Goal: Transaction & Acquisition: Book appointment/travel/reservation

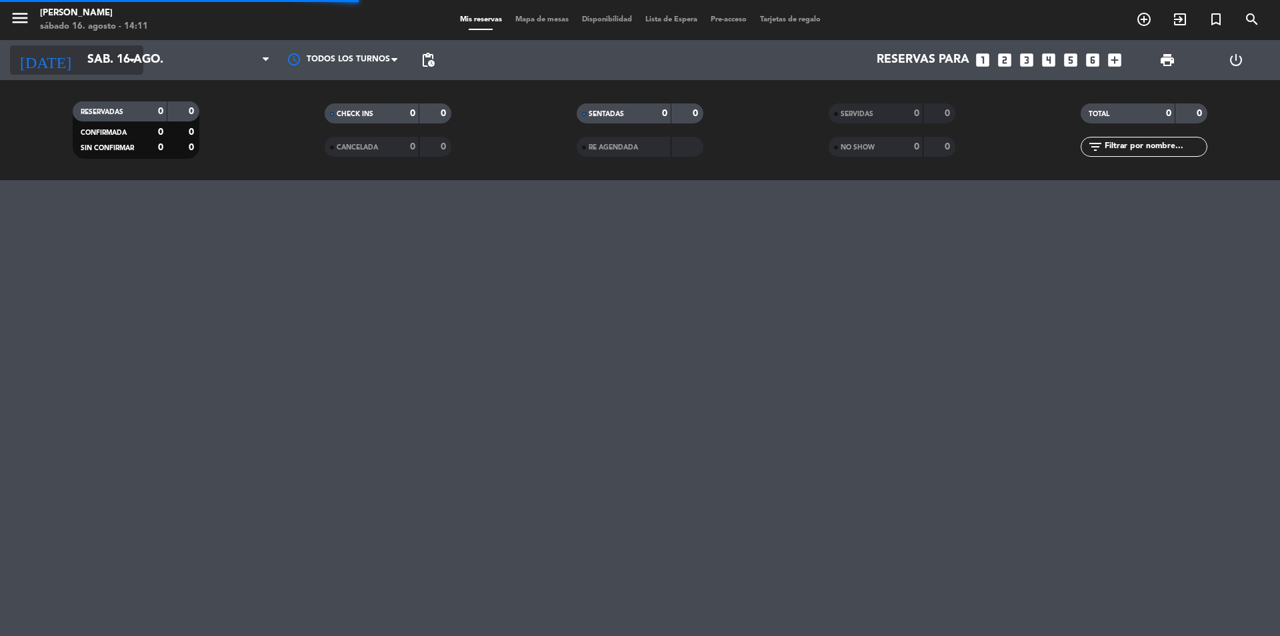
click at [81, 57] on input "sáb. 16 ago." at bounding box center [158, 60] width 155 height 27
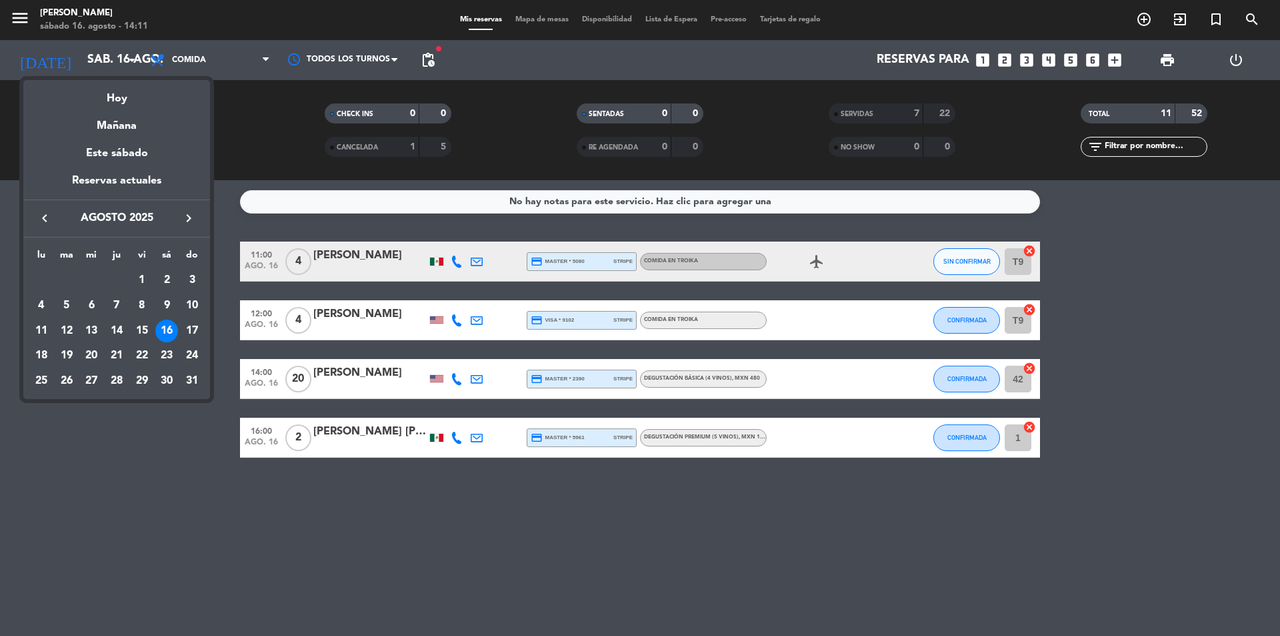
click at [166, 37] on div at bounding box center [640, 318] width 1280 height 636
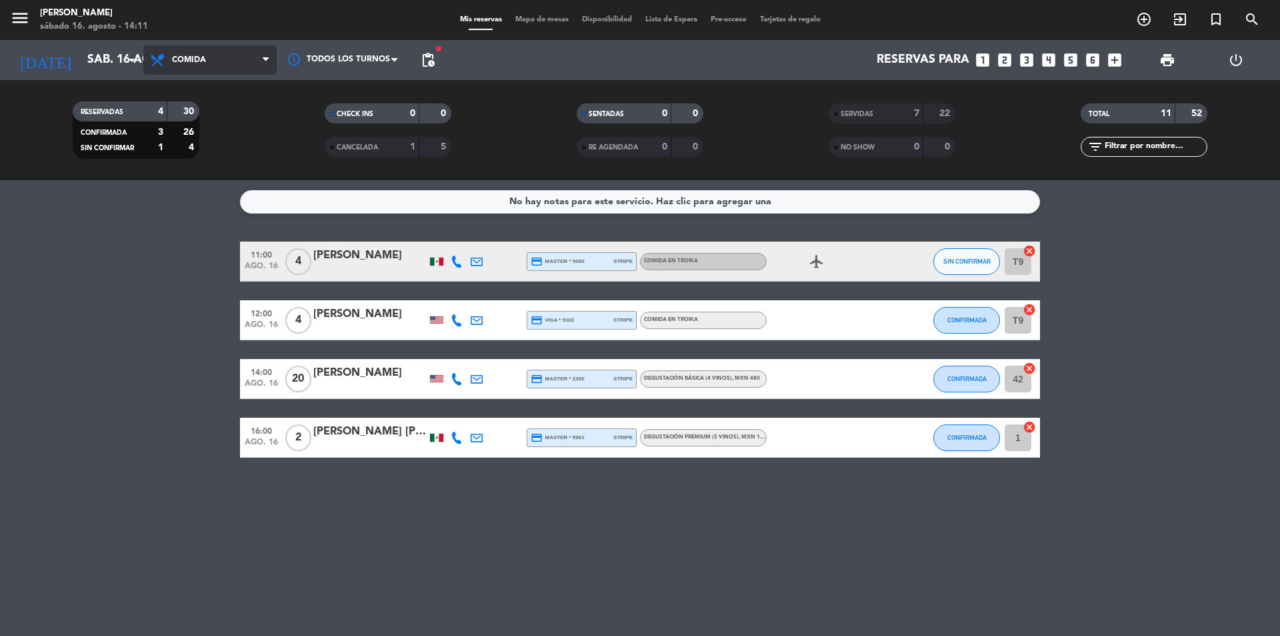
click at [177, 55] on span "Comida" at bounding box center [209, 59] width 133 height 29
click at [110, 64] on input "sáb. 16 ago." at bounding box center [158, 60] width 155 height 27
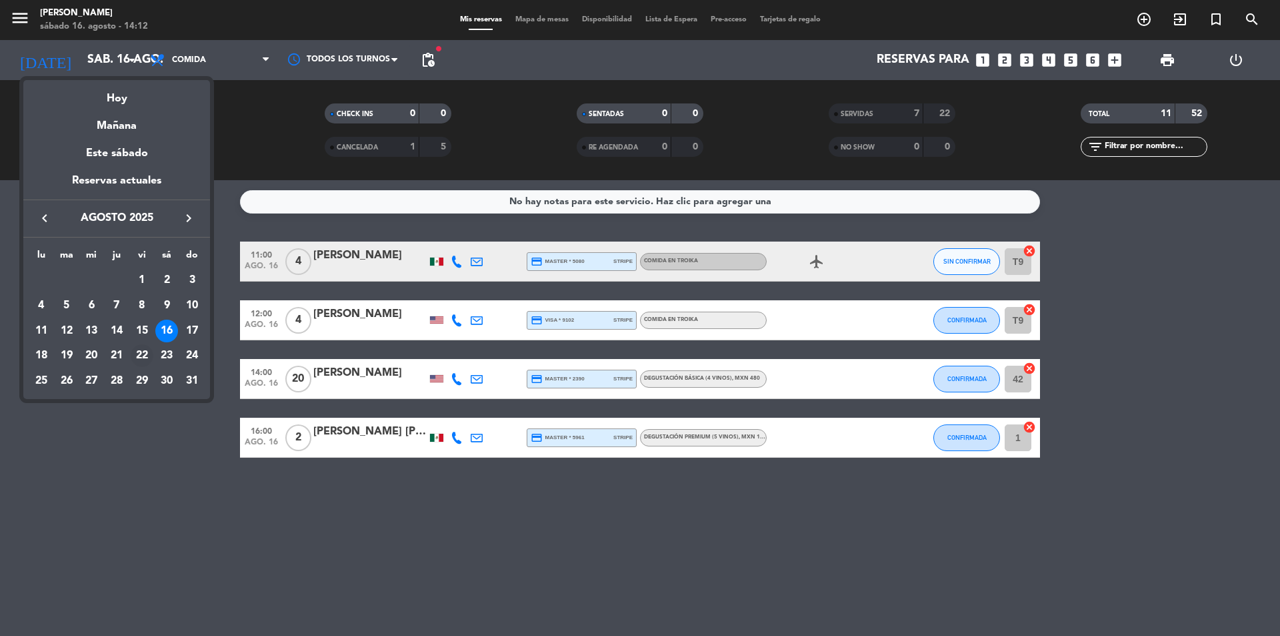
click at [147, 355] on div "22" at bounding box center [142, 355] width 23 height 23
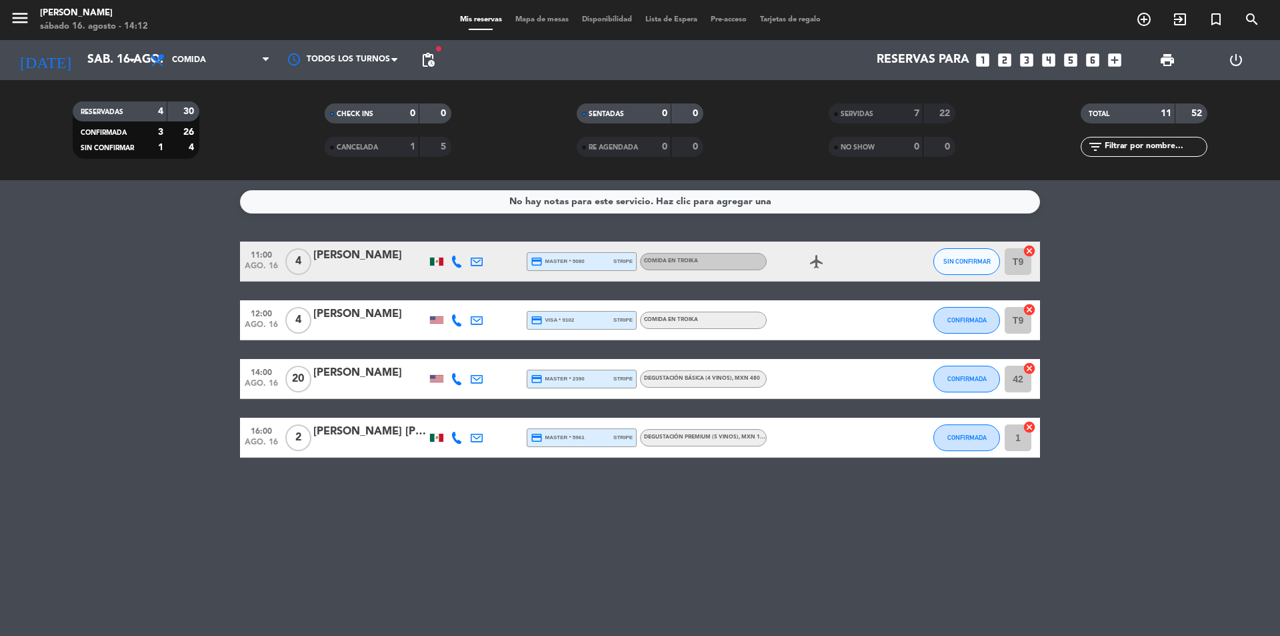
type input "vie. 22 ago."
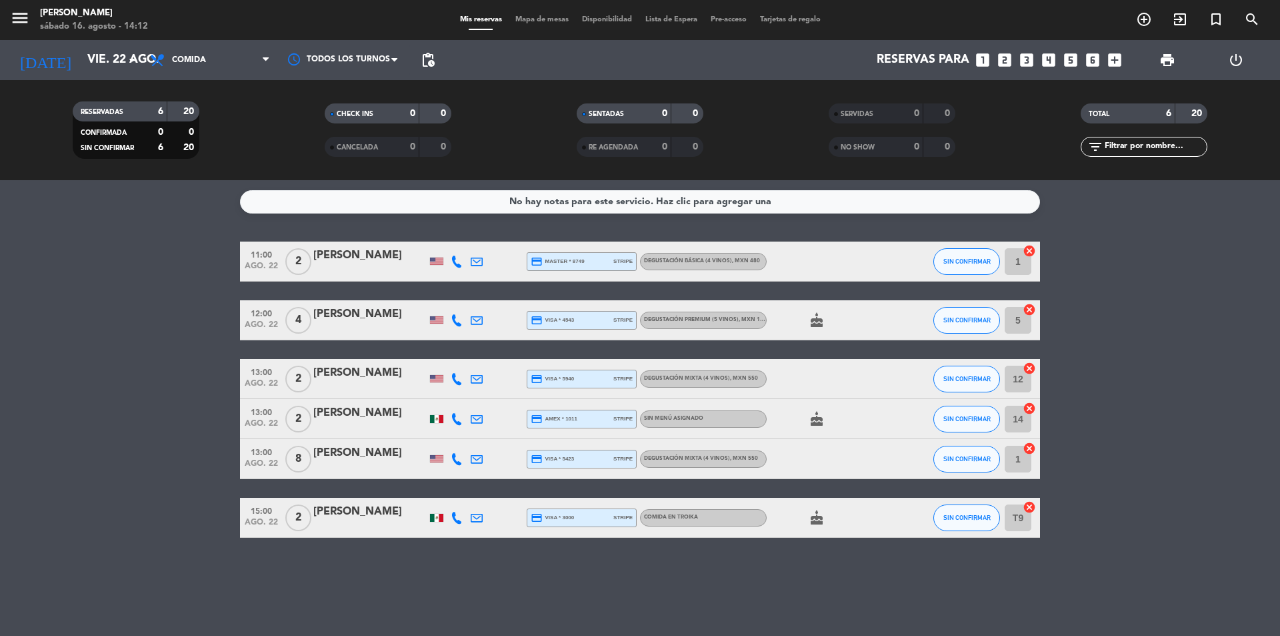
click at [1053, 62] on icon "looks_4" at bounding box center [1048, 59] width 17 height 17
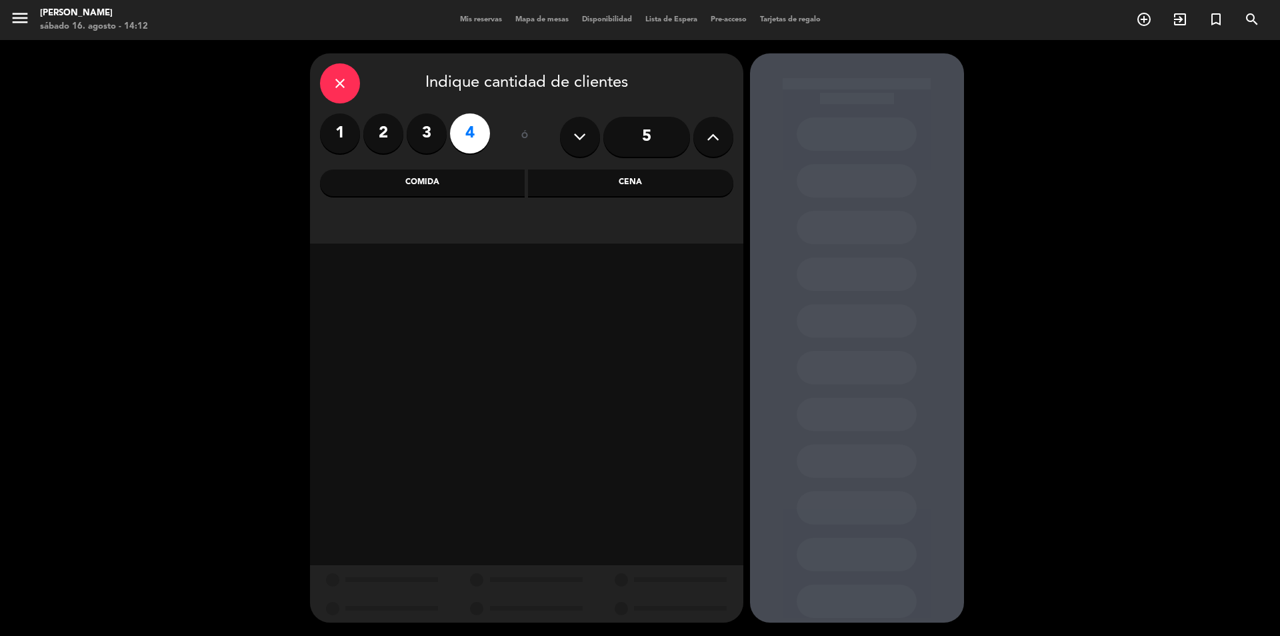
click at [465, 150] on label "4" at bounding box center [470, 133] width 40 height 40
click at [466, 183] on div "Comida" at bounding box center [422, 182] width 205 height 27
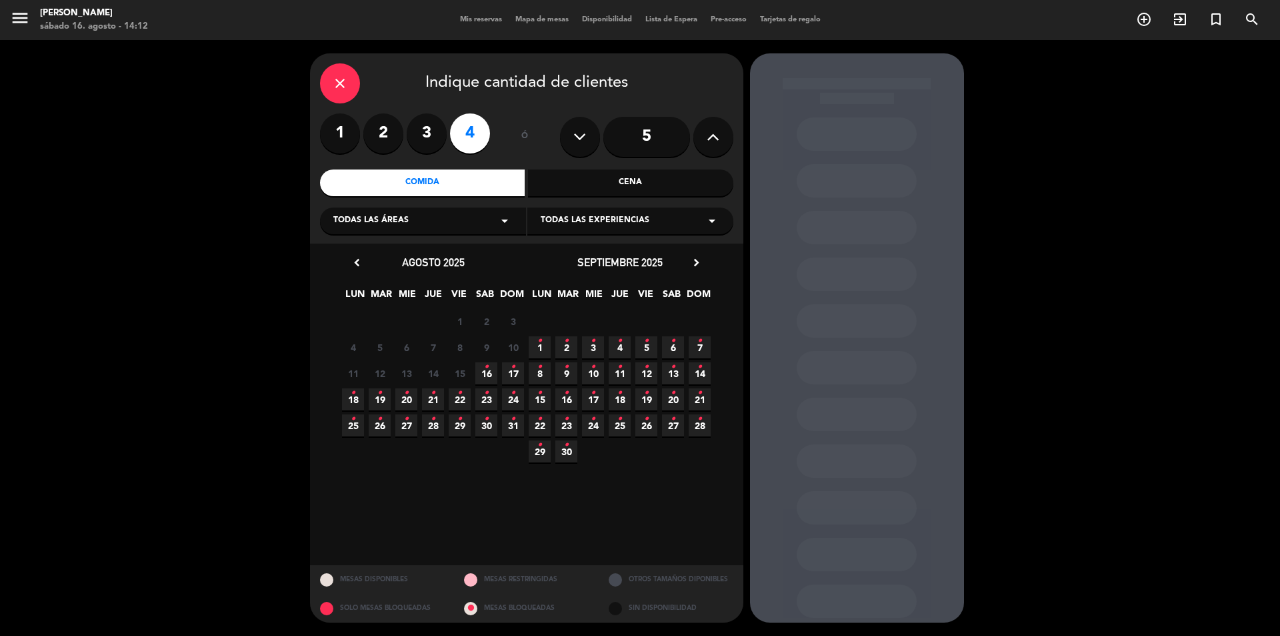
click at [459, 397] on icon "•" at bounding box center [459, 392] width 5 height 21
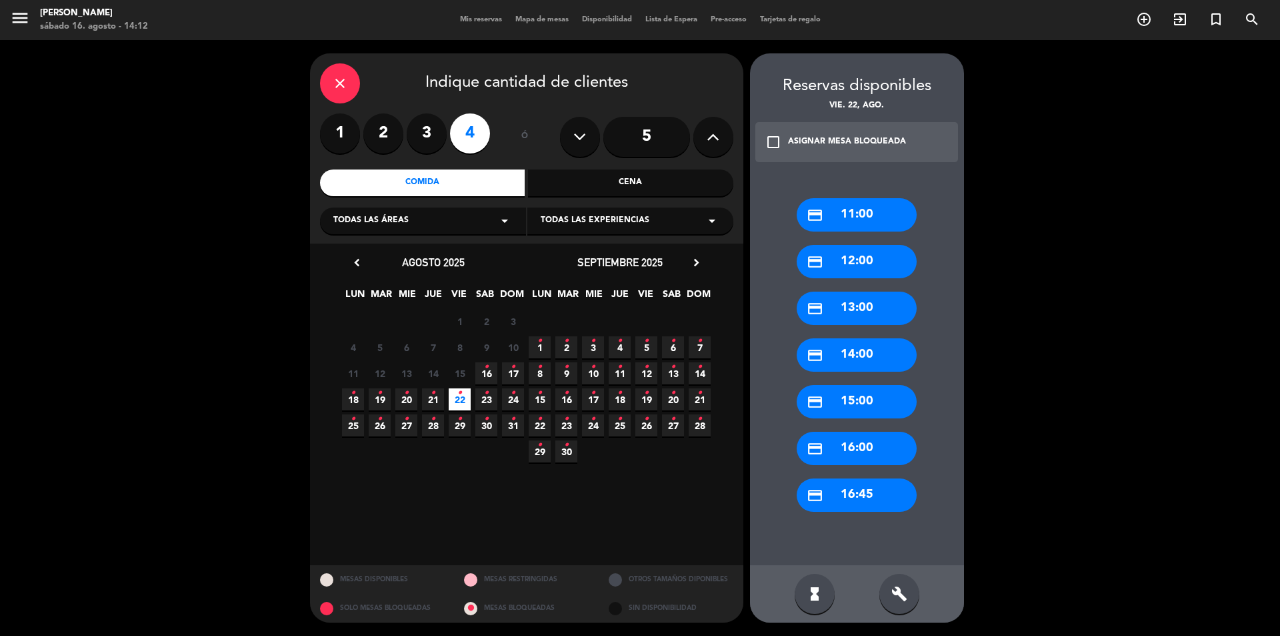
click at [886, 303] on div "credit_card 13:00" at bounding box center [857, 307] width 120 height 33
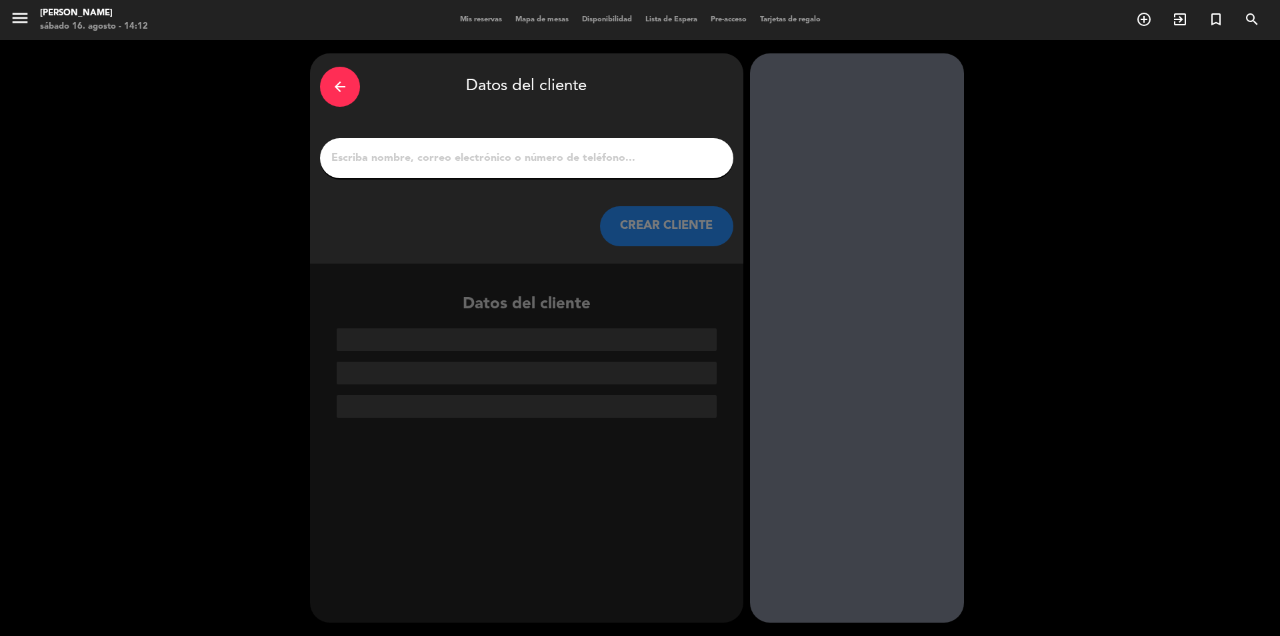
click at [445, 147] on div at bounding box center [526, 158] width 413 height 40
click at [447, 159] on input "1" at bounding box center [526, 158] width 393 height 19
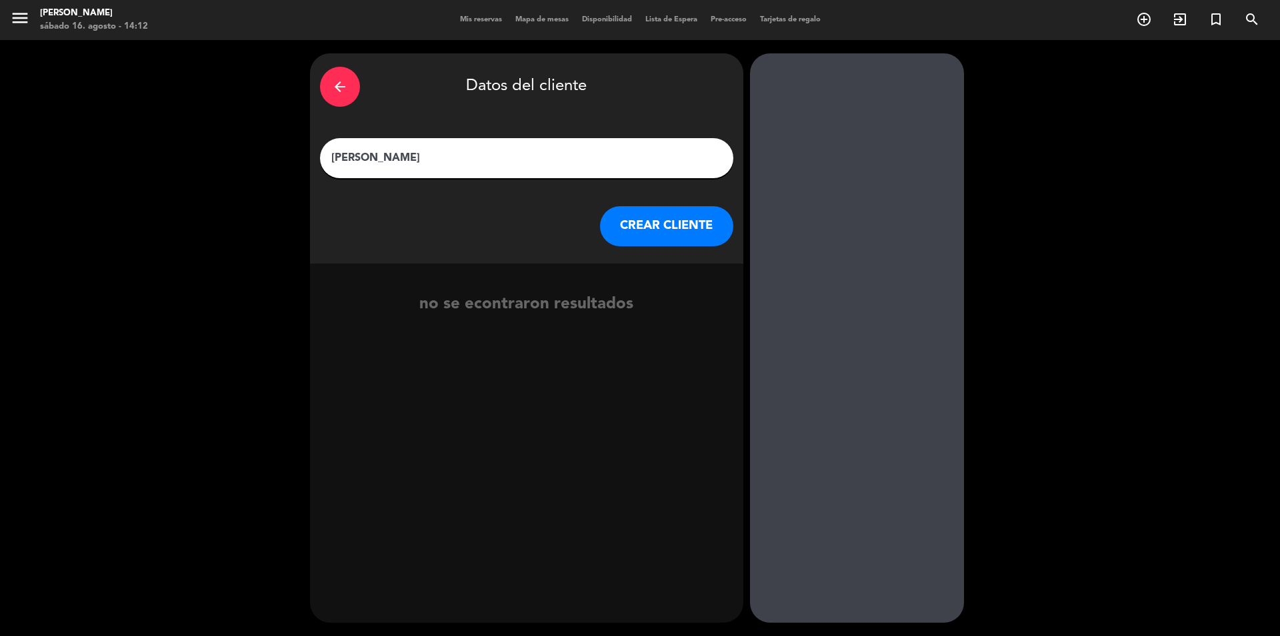
type input "[PERSON_NAME]"
click at [646, 230] on button "CREAR CLIENTE" at bounding box center [666, 226] width 133 height 40
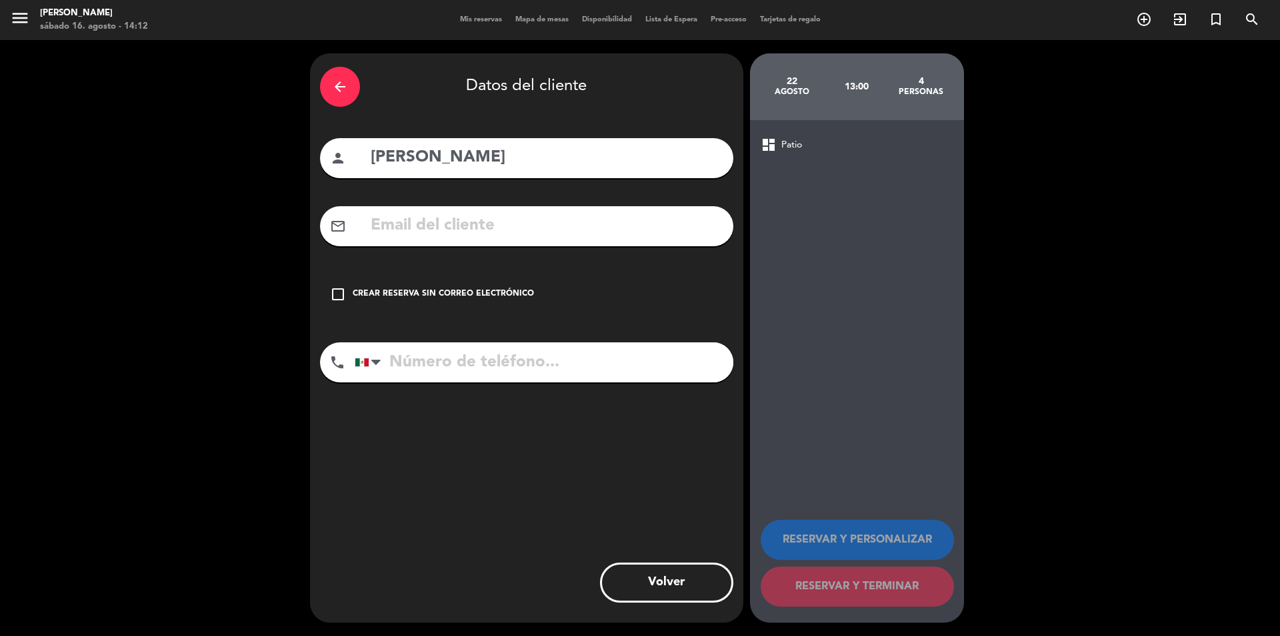
click at [456, 298] on div "Crear reserva sin correo electrónico" at bounding box center [443, 293] width 181 height 13
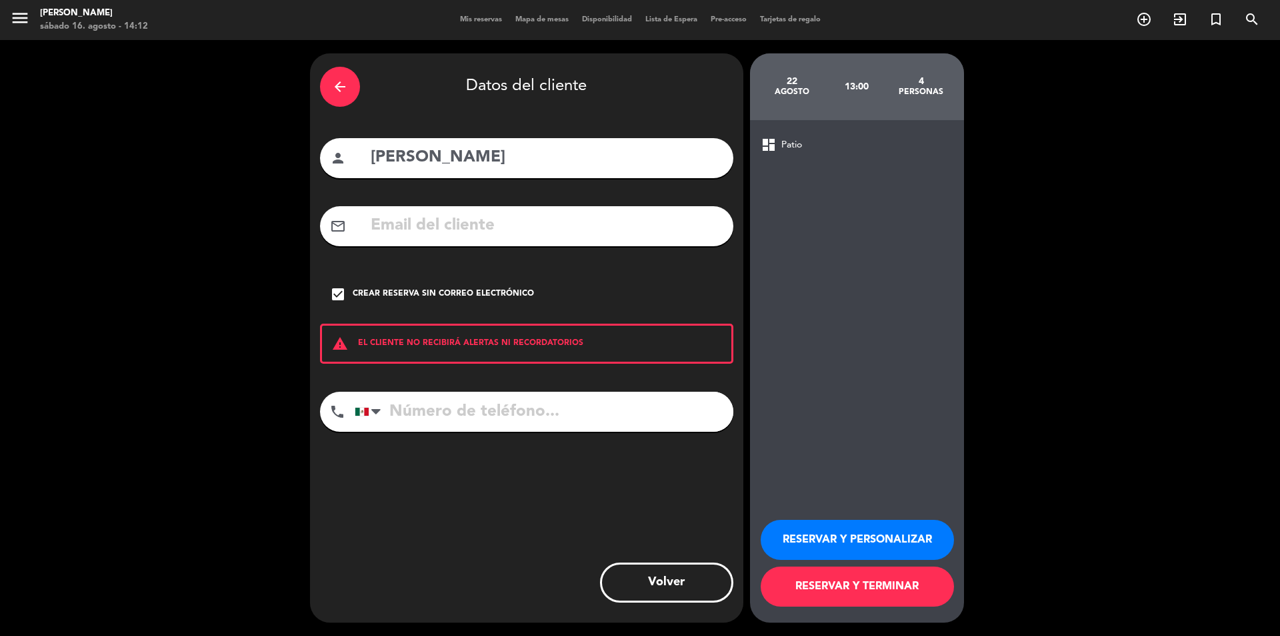
click at [923, 583] on button "RESERVAR Y TERMINAR" at bounding box center [857, 586] width 193 height 40
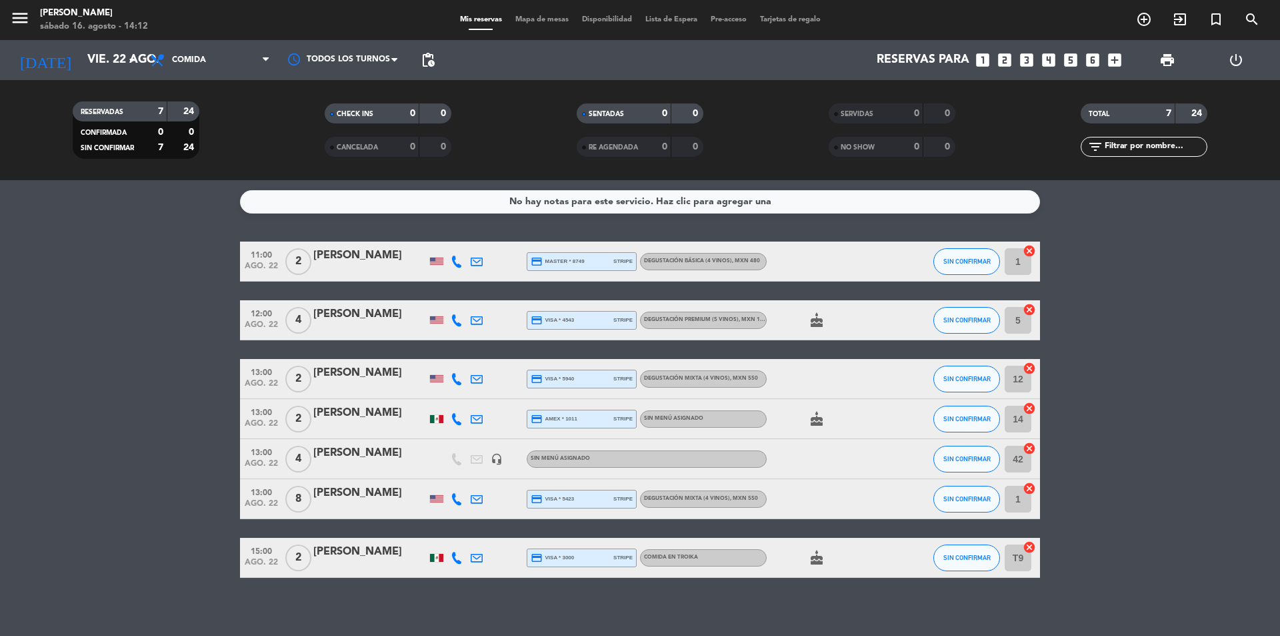
click at [385, 457] on div "[PERSON_NAME]" at bounding box center [369, 452] width 113 height 17
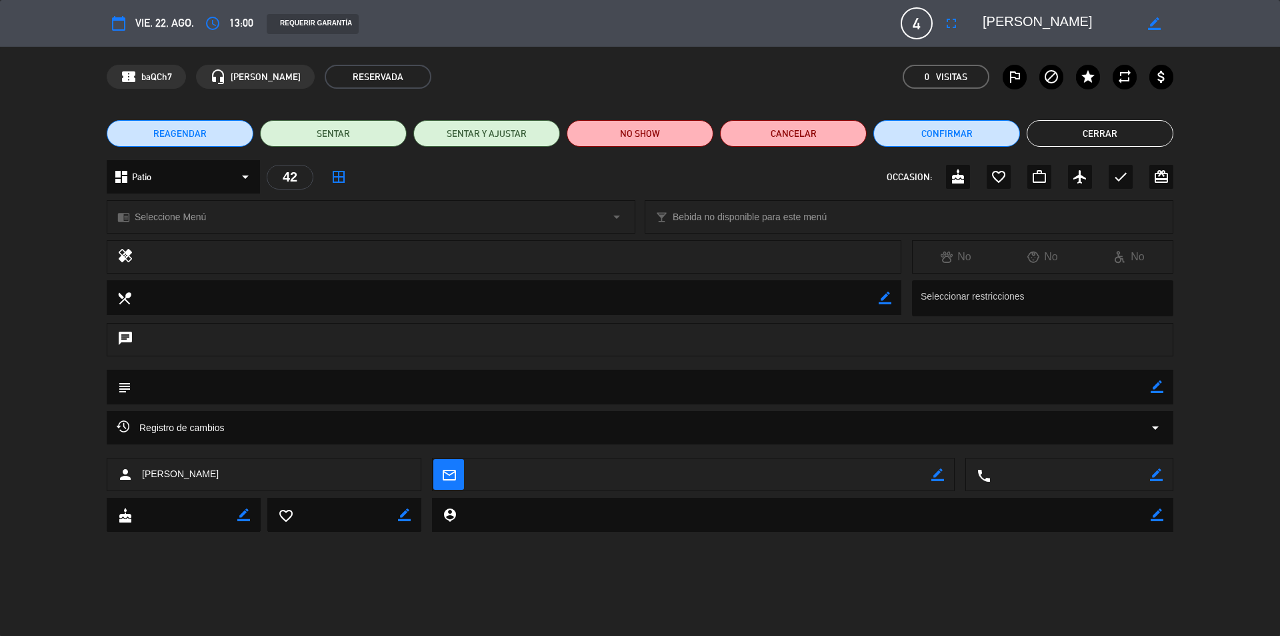
click at [243, 219] on div "chrome_reader_mode Seleccione Menú arrow_drop_down" at bounding box center [370, 217] width 527 height 32
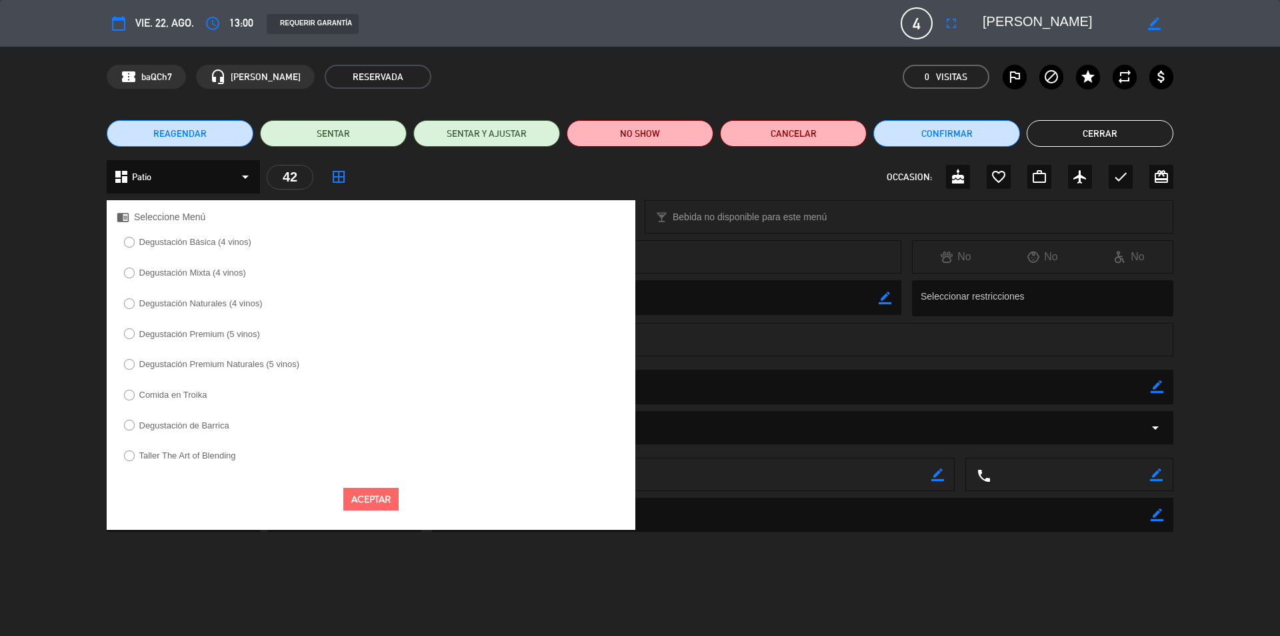
click at [166, 399] on label "Comida en Troika" at bounding box center [173, 394] width 68 height 9
click at [381, 497] on button "Aceptar" at bounding box center [370, 498] width 55 height 23
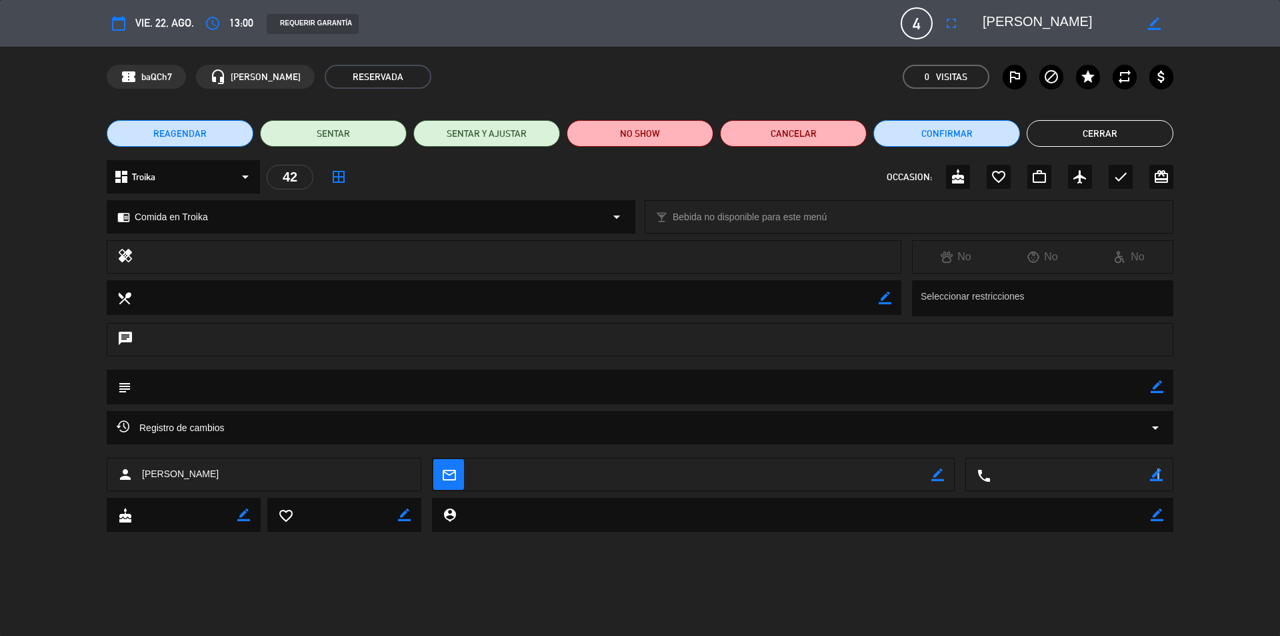
click at [1156, 473] on icon "border_color" at bounding box center [1156, 474] width 13 height 13
type textarea "5544431360"
click at [1162, 473] on icon at bounding box center [1156, 474] width 13 height 13
click at [1064, 119] on div "REAGENDAR SENTAR SENTAR Y AJUSTAR NO SHOW Cancelar Confirmar Cerrar" at bounding box center [640, 133] width 1280 height 53
click at [1070, 131] on button "Cerrar" at bounding box center [1100, 133] width 147 height 27
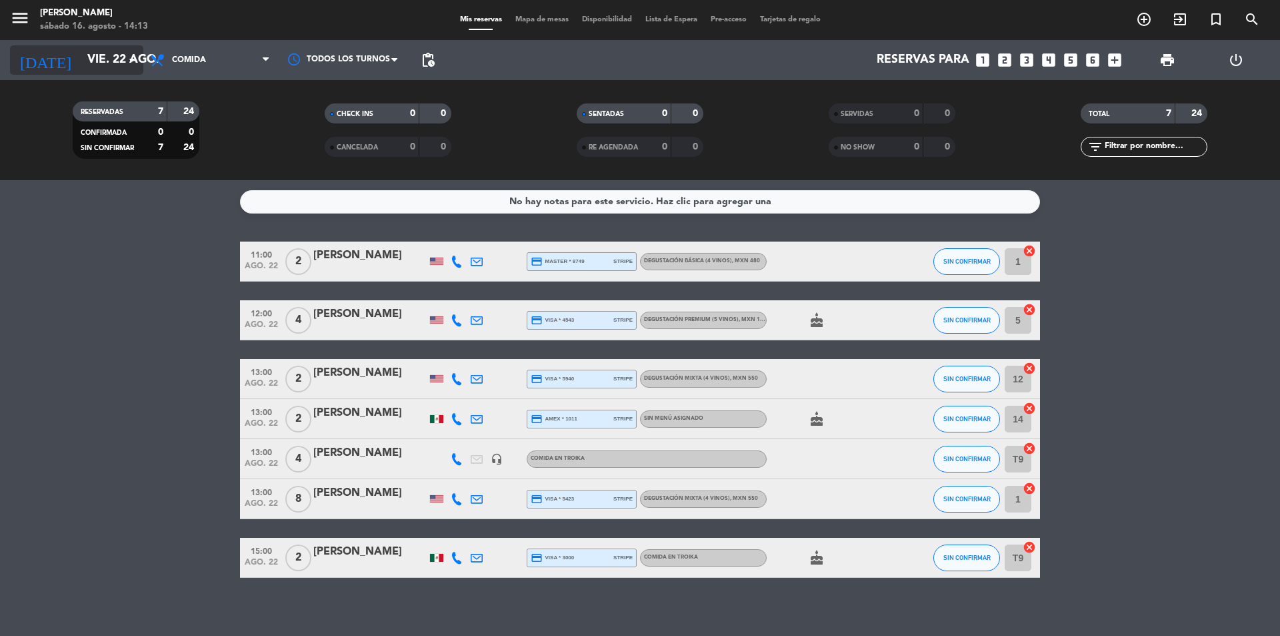
click at [88, 65] on input "vie. 22 ago." at bounding box center [158, 60] width 155 height 27
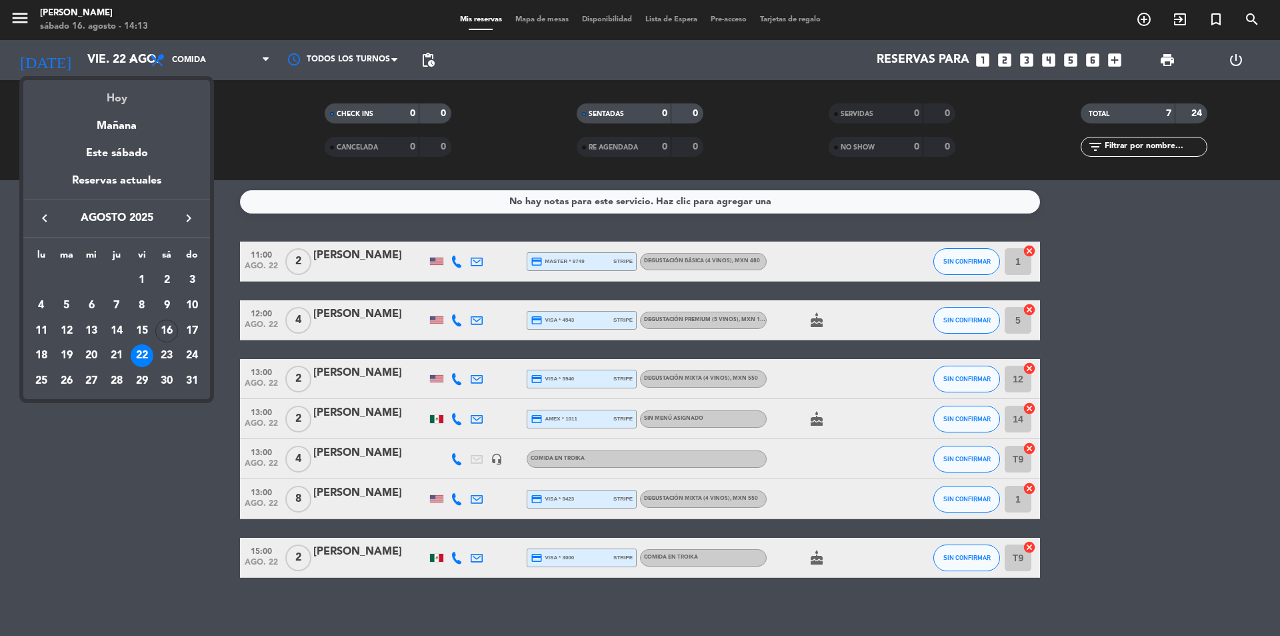
click at [105, 98] on div "Hoy" at bounding box center [116, 93] width 187 height 27
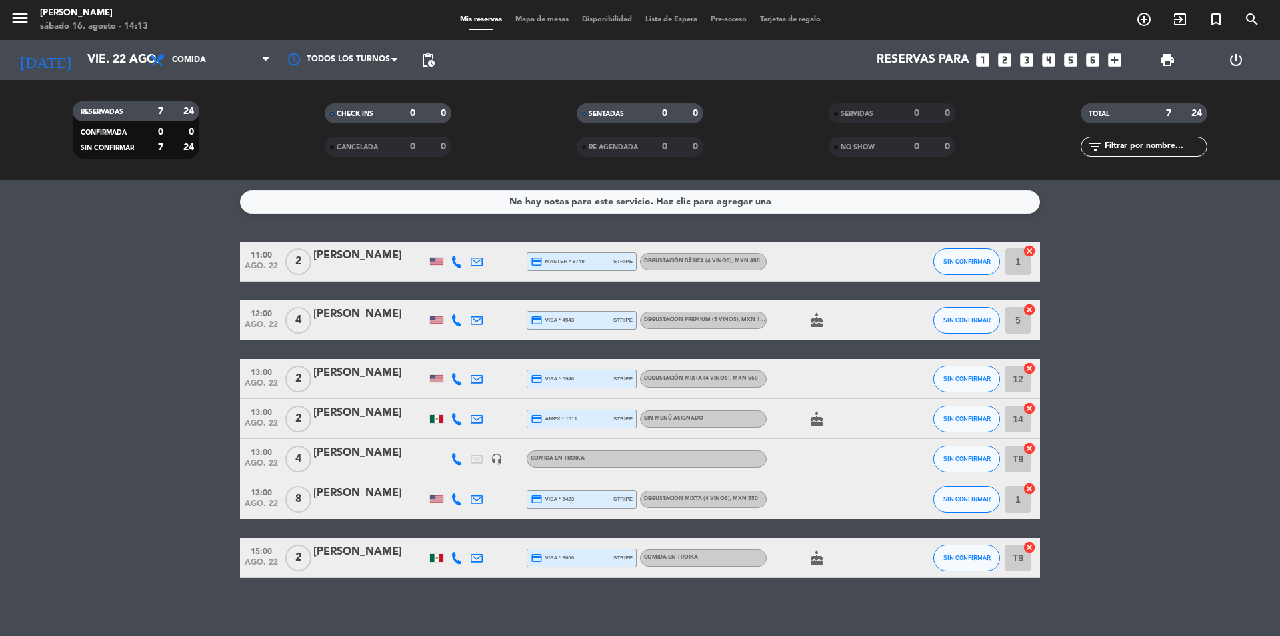
type input "sáb. 16 ago."
